Goal: Check status: Check status

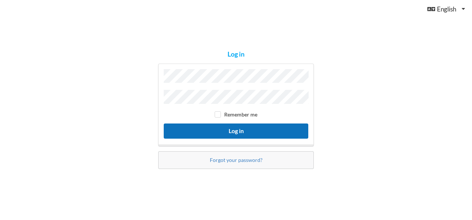
click at [241, 131] on button "Log in" at bounding box center [236, 130] width 145 height 15
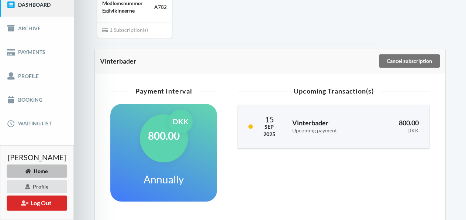
scroll to position [115, 0]
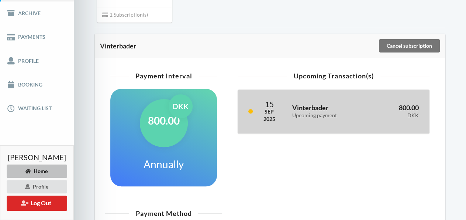
click at [330, 109] on h3 "Vinterbader Upcoming payment" at bounding box center [327, 110] width 71 height 15
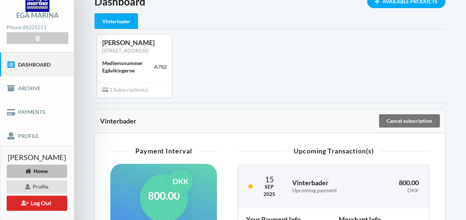
scroll to position [77, 0]
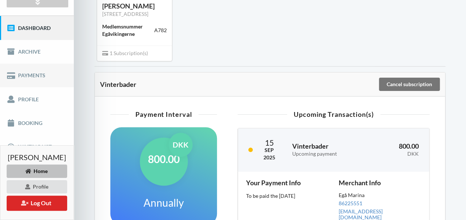
click at [21, 73] on link "Payments" at bounding box center [37, 75] width 74 height 24
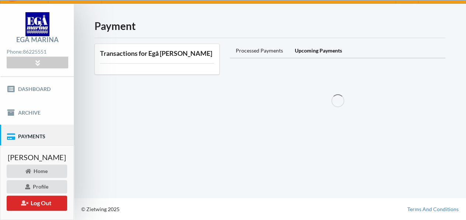
scroll to position [15, 0]
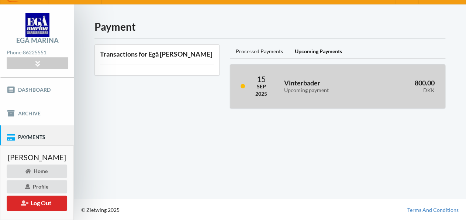
click at [319, 87] on div "Upcoming payment" at bounding box center [325, 90] width 82 height 6
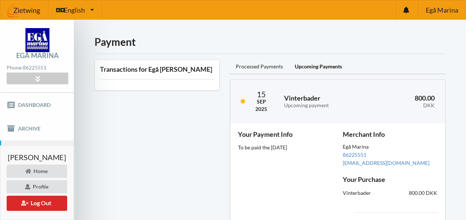
scroll to position [52, 0]
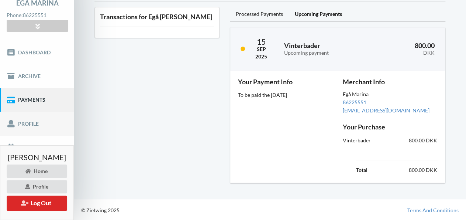
click at [26, 124] on link "Profile" at bounding box center [37, 123] width 74 height 24
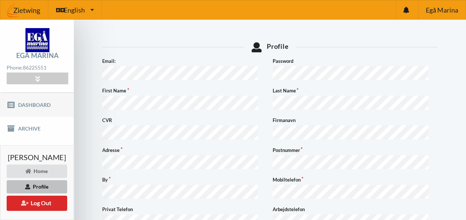
click at [31, 106] on link "Dashboard" at bounding box center [37, 105] width 74 height 24
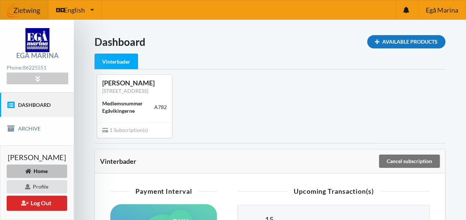
click at [375, 40] on icon at bounding box center [377, 41] width 6 height 4
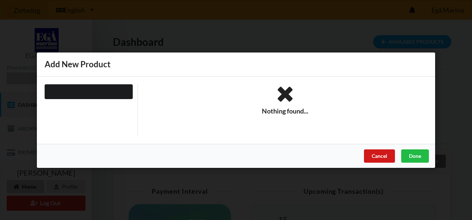
click at [365, 158] on div "Cancel" at bounding box center [379, 155] width 31 height 13
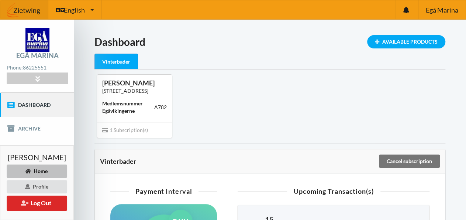
click at [148, 91] on link "[STREET_ADDRESS]" at bounding box center [125, 90] width 46 height 6
click at [240, 108] on div "[PERSON_NAME] [STREET_ADDRESS] Medlemsnummer Egåvikingerne A782 1 Subscription(…" at bounding box center [269, 105] width 361 height 73
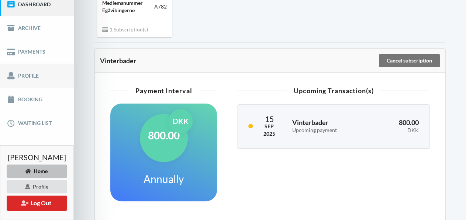
scroll to position [77, 0]
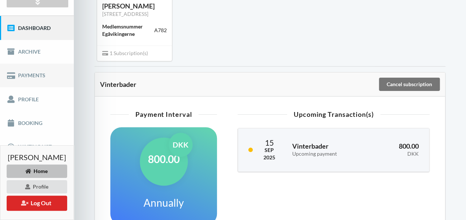
click at [26, 76] on link "Payments" at bounding box center [37, 75] width 74 height 24
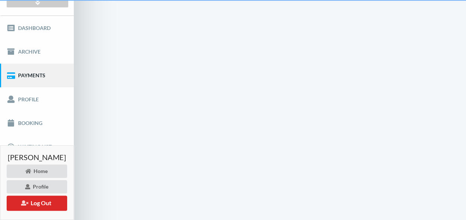
scroll to position [15, 0]
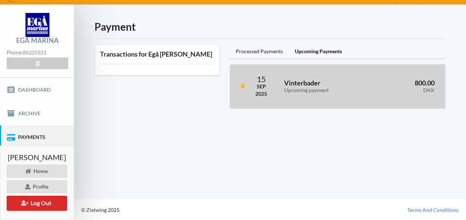
click at [267, 87] on div "Sep" at bounding box center [261, 86] width 12 height 7
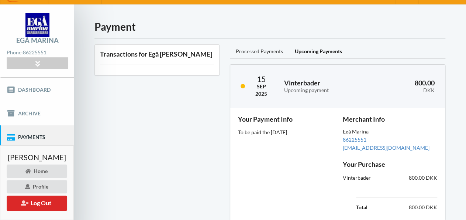
click at [282, 52] on div "Processed Payments" at bounding box center [259, 51] width 59 height 15
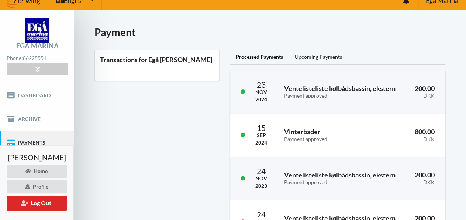
scroll to position [0, 0]
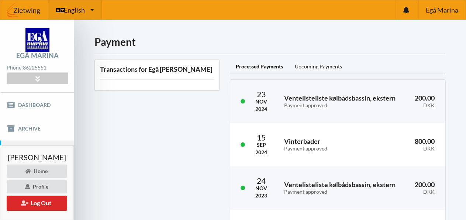
click at [93, 9] on icon at bounding box center [92, 10] width 4 height 6
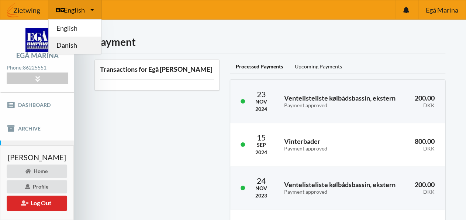
click at [75, 48] on link "Danish" at bounding box center [75, 45] width 52 height 17
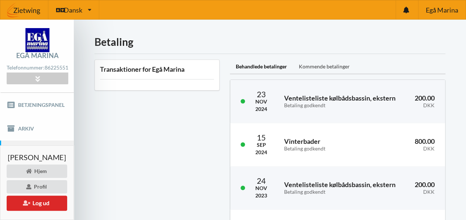
click at [329, 67] on div "Kommende betalinger" at bounding box center [324, 66] width 63 height 15
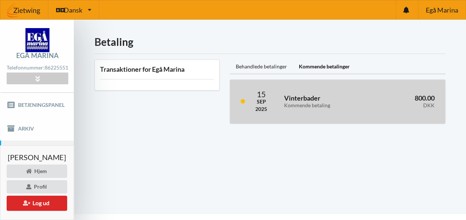
click at [306, 100] on h3 "Vinterbader Kommende betaling" at bounding box center [325, 101] width 83 height 15
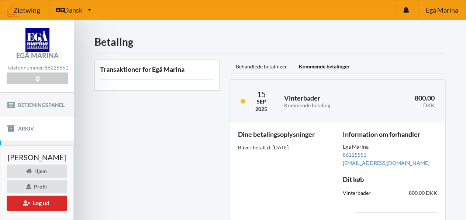
click at [28, 104] on link "Betjeningspanel" at bounding box center [37, 105] width 74 height 24
